Goal: Find specific page/section: Locate a particular part of the current website

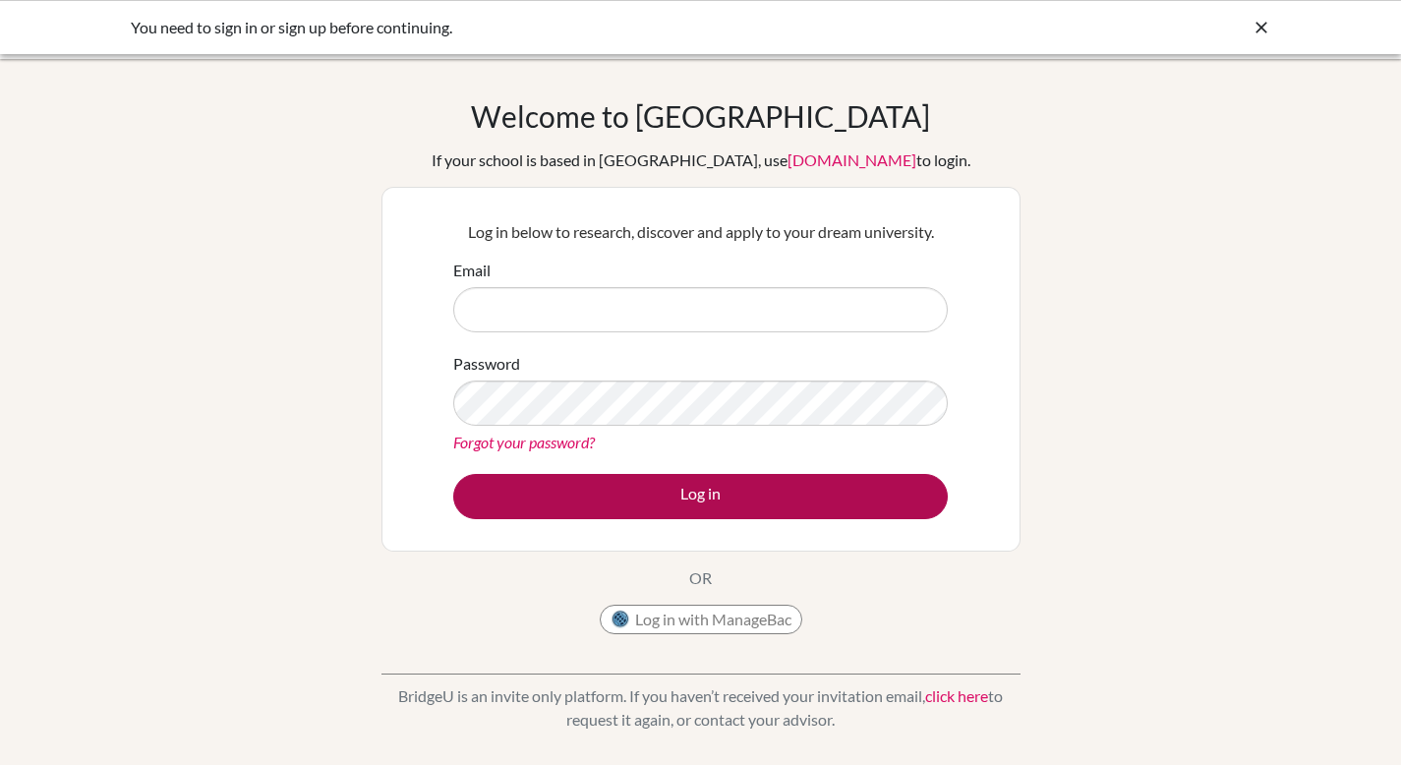
type input "cphillips@yis-yangon.edu.mm"
click at [742, 487] on button "Log in" at bounding box center [700, 496] width 495 height 45
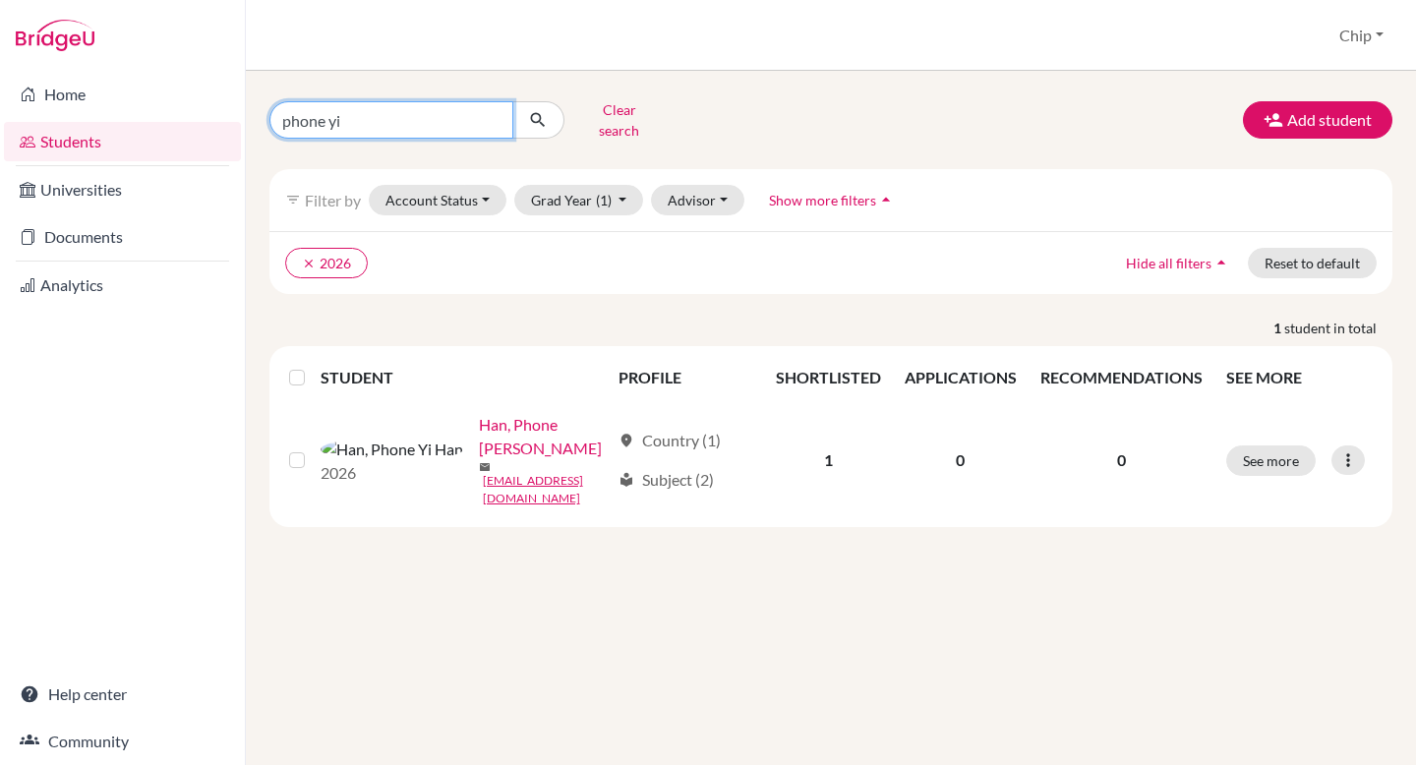
drag, startPoint x: 384, startPoint y: 113, endPoint x: 236, endPoint y: 116, distance: 148.5
click at [236, 116] on div "Home Students Universities Documents Analytics Help center Community Students o…" at bounding box center [708, 382] width 1416 height 765
type input "aarushi"
click at [541, 121] on icon "submit" at bounding box center [538, 120] width 20 height 20
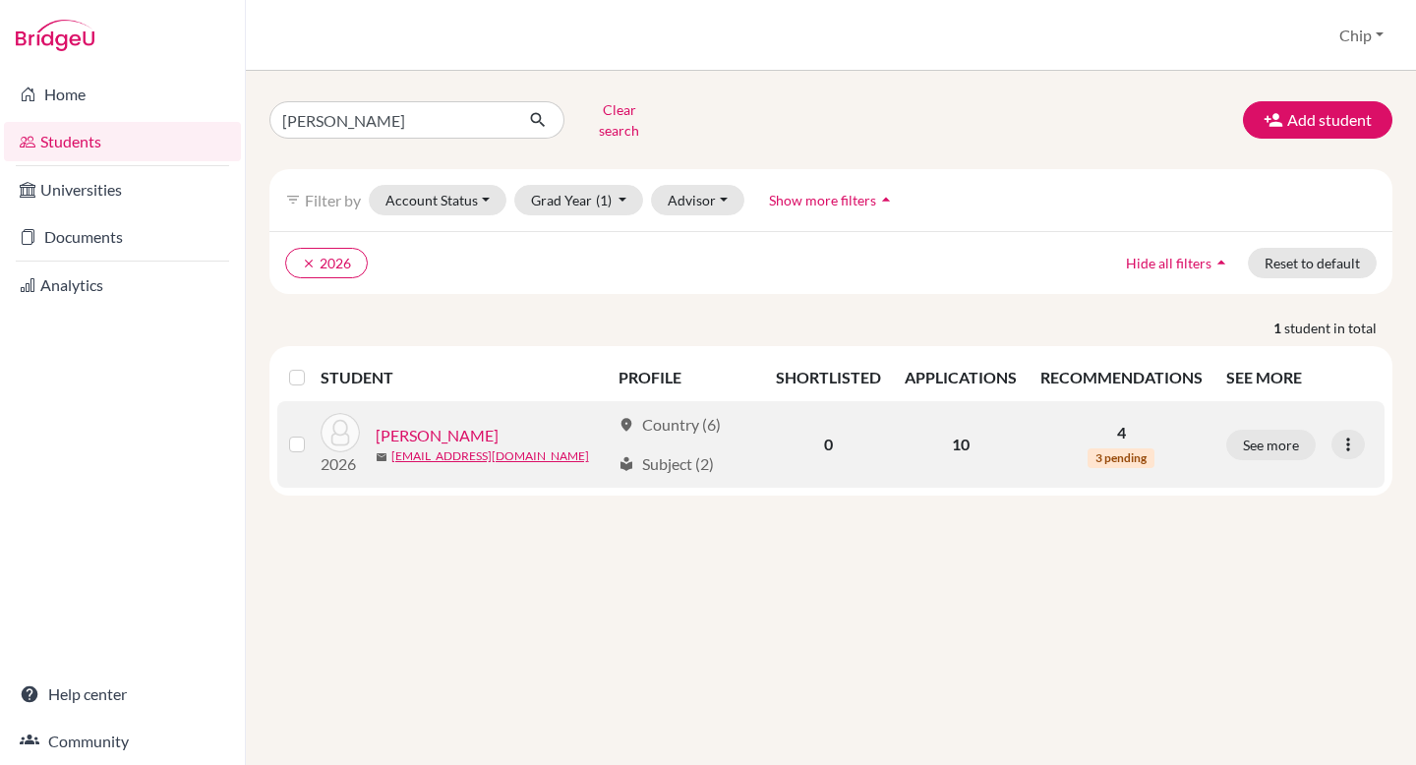
click at [419, 424] on link "Padhi, Aarushi" at bounding box center [437, 436] width 123 height 24
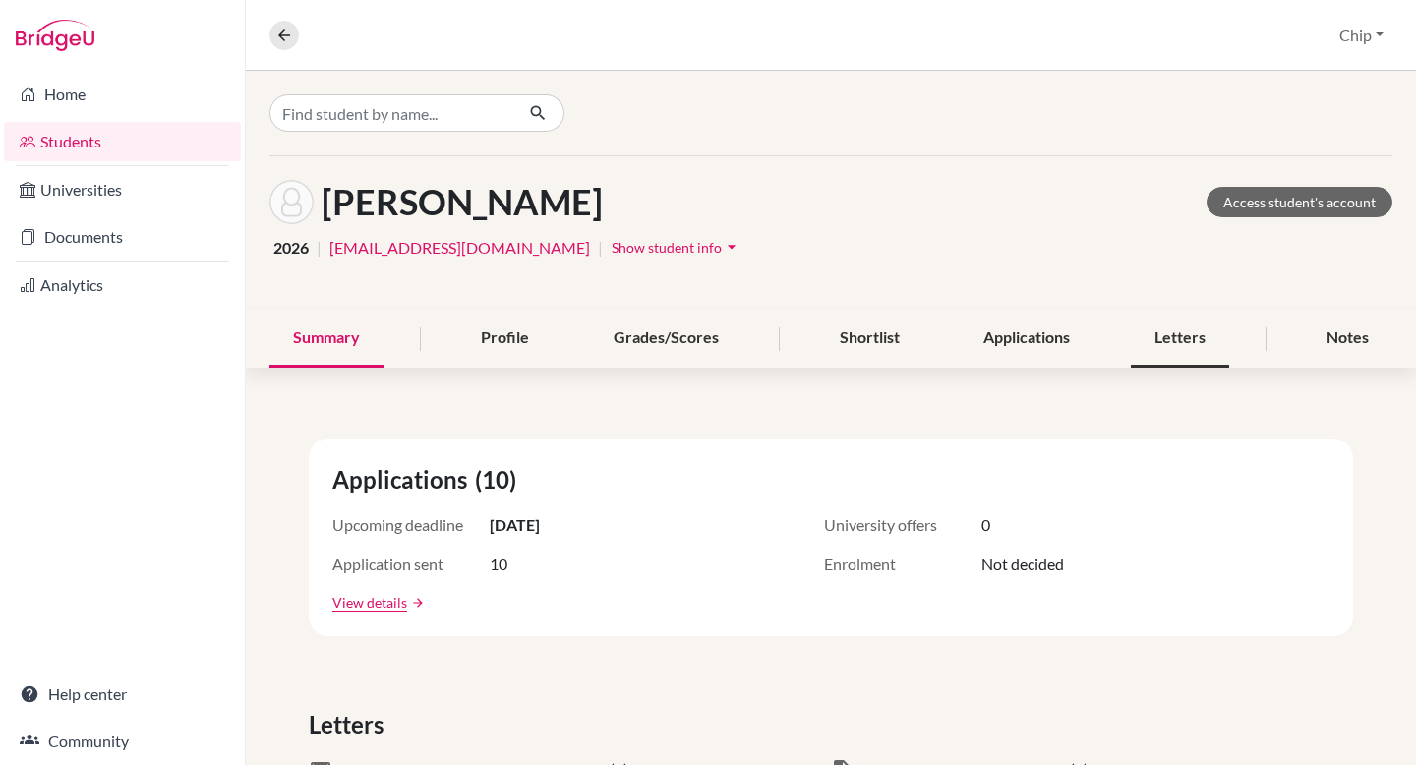
click at [1165, 341] on div "Letters" at bounding box center [1180, 339] width 98 height 58
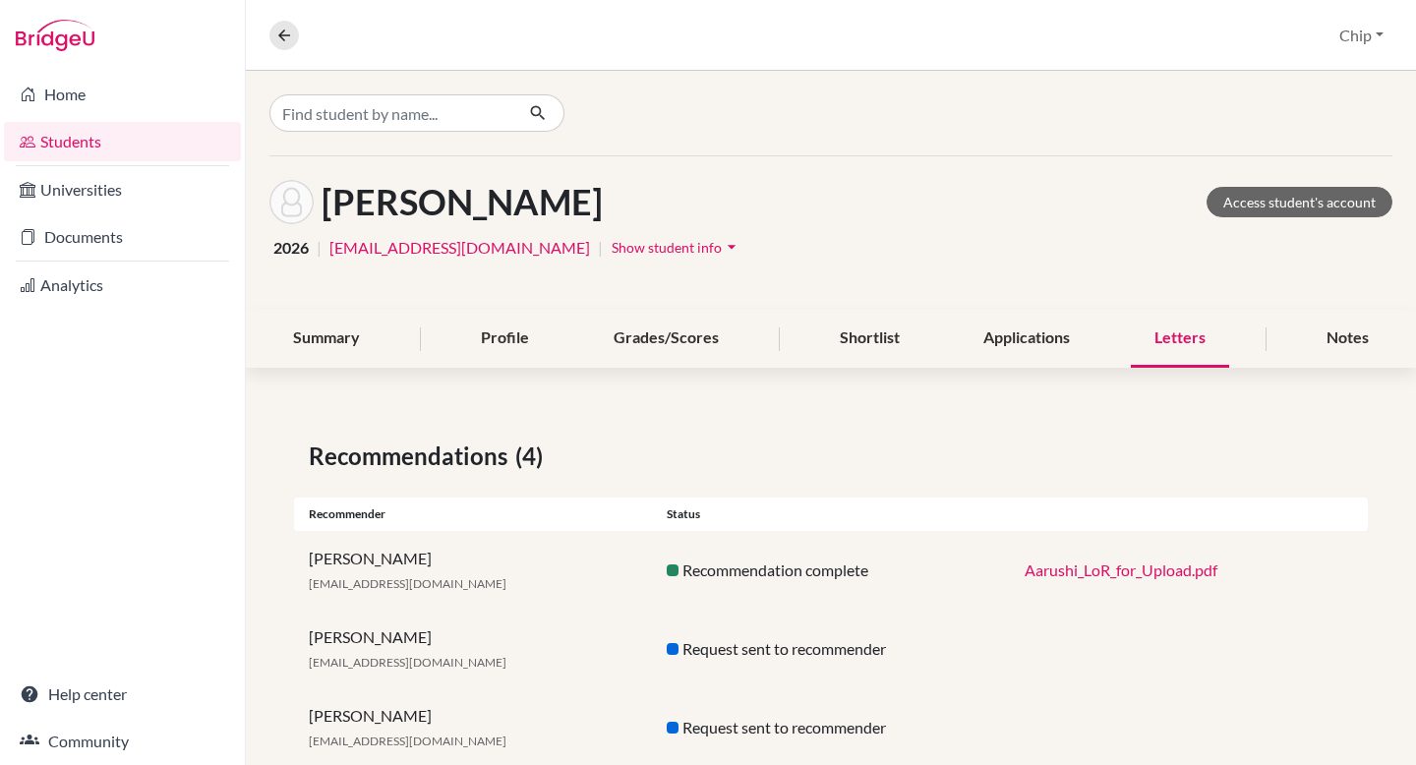
scroll to position [128, 0]
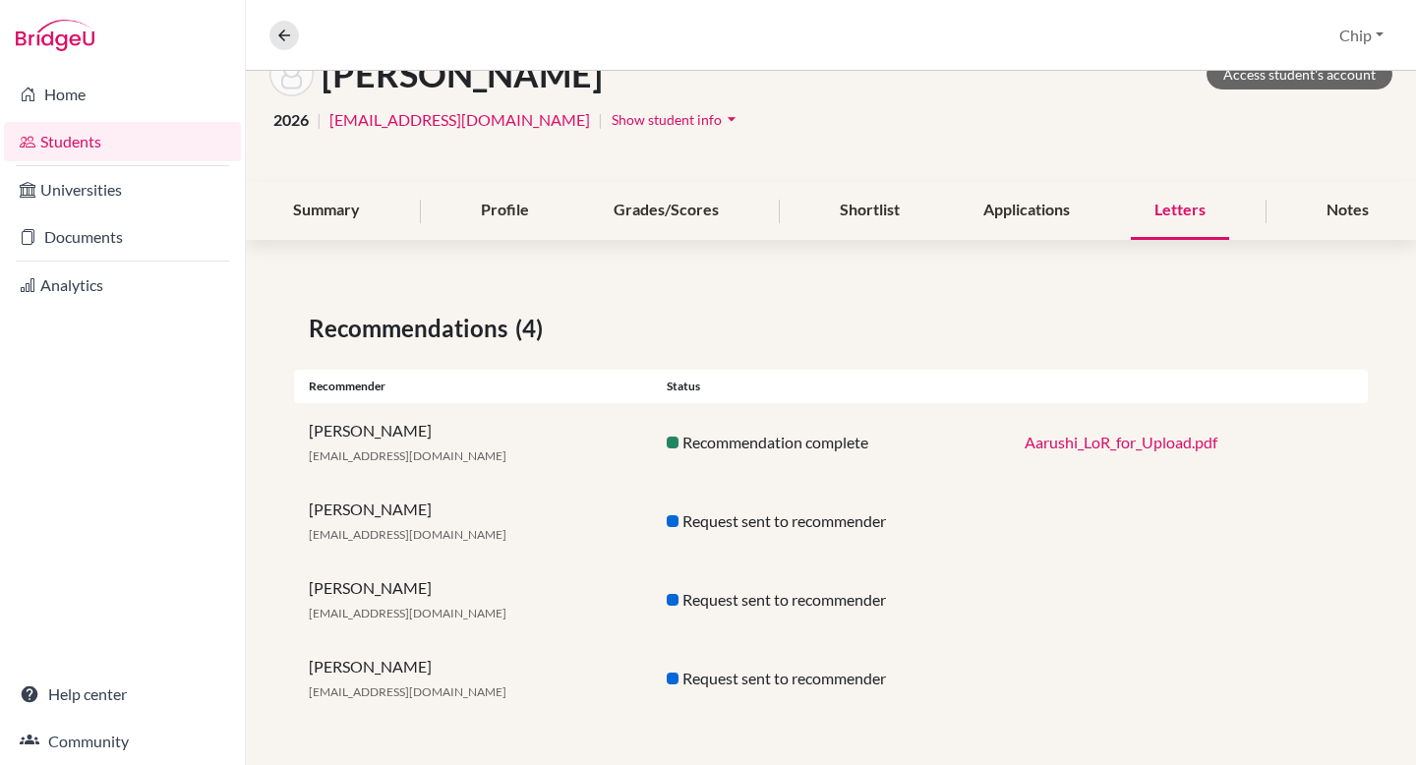
click at [1125, 446] on link "Aarushi_LoR_for_Upload.pdf" at bounding box center [1120, 442] width 193 height 19
